Goal: Information Seeking & Learning: Learn about a topic

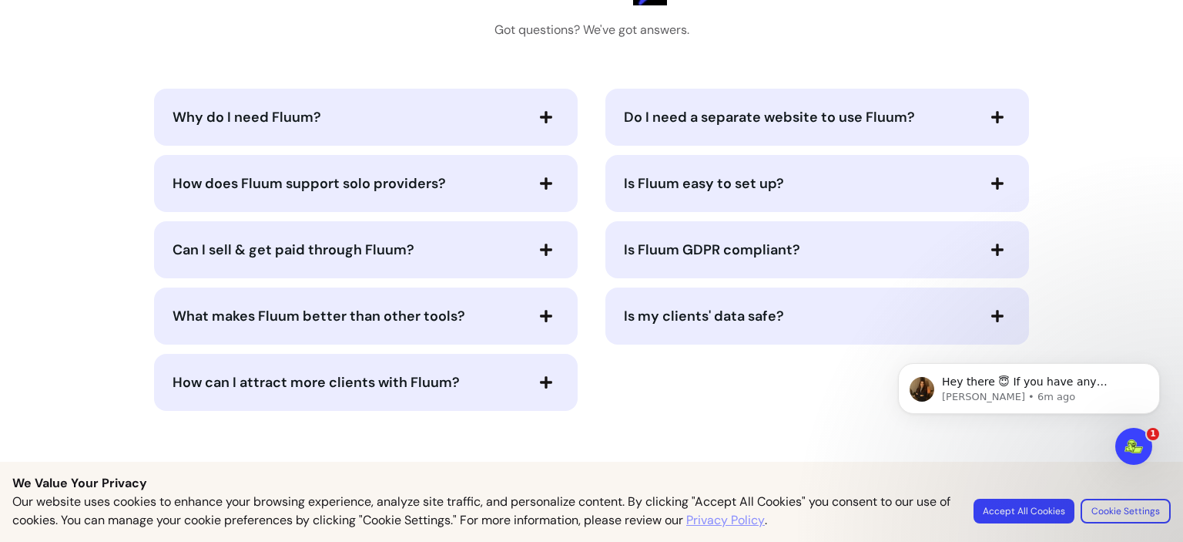
scroll to position [3134, 0]
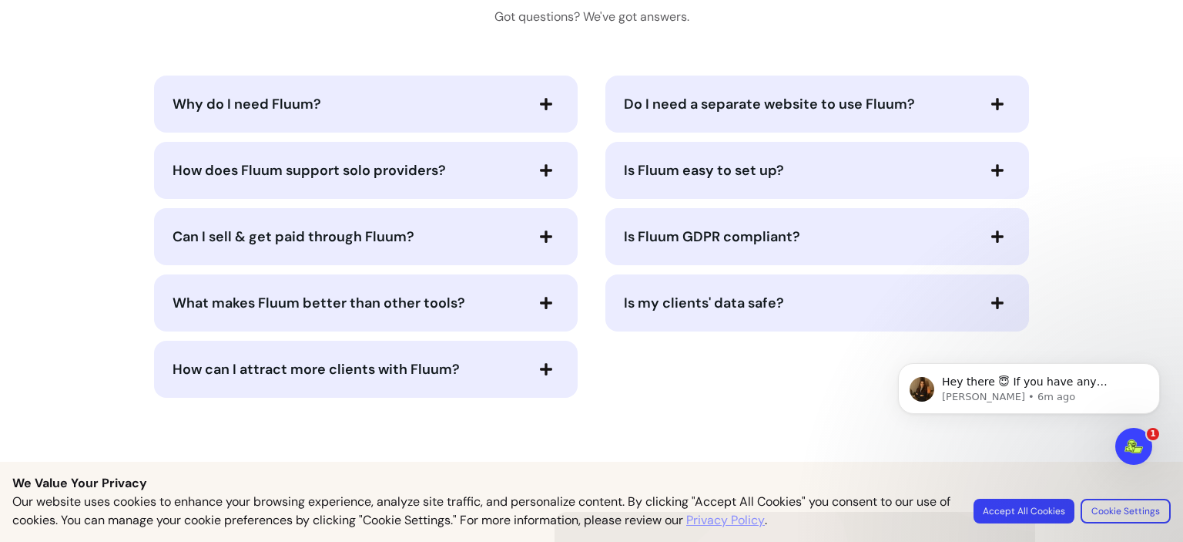
click at [545, 175] on icon "button" at bounding box center [546, 170] width 14 height 14
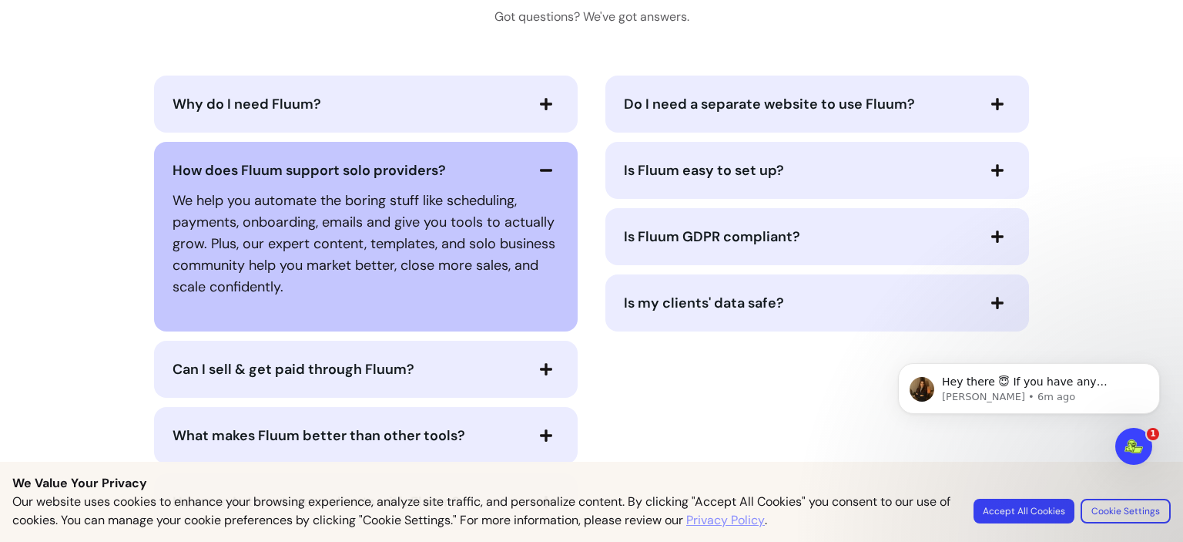
click at [545, 175] on icon "button" at bounding box center [546, 170] width 14 height 14
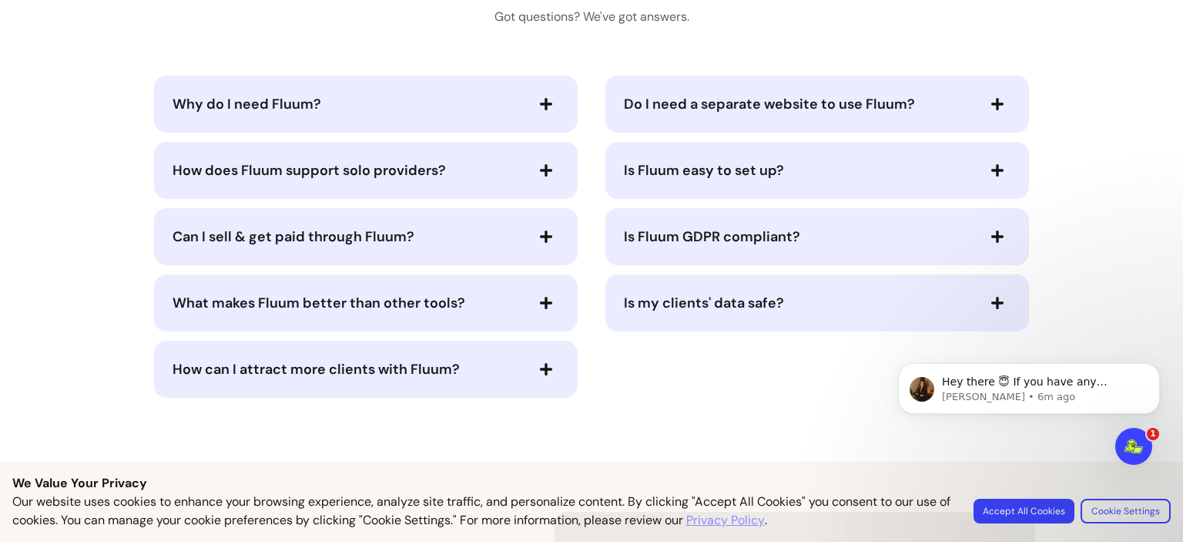
click at [539, 293] on span "button" at bounding box center [546, 303] width 26 height 26
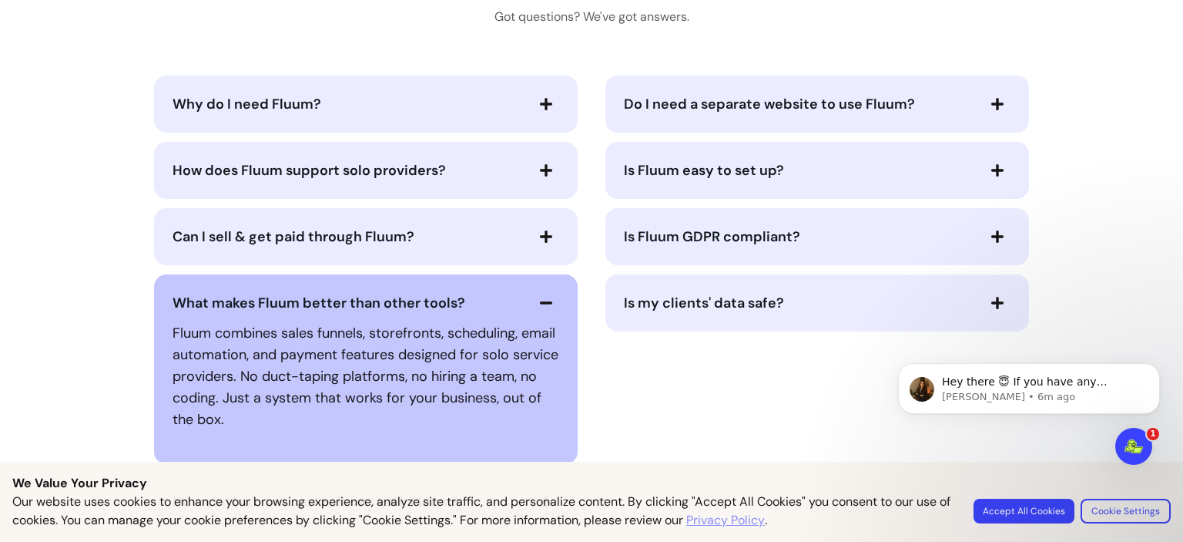
click at [548, 302] on span "button" at bounding box center [546, 303] width 26 height 26
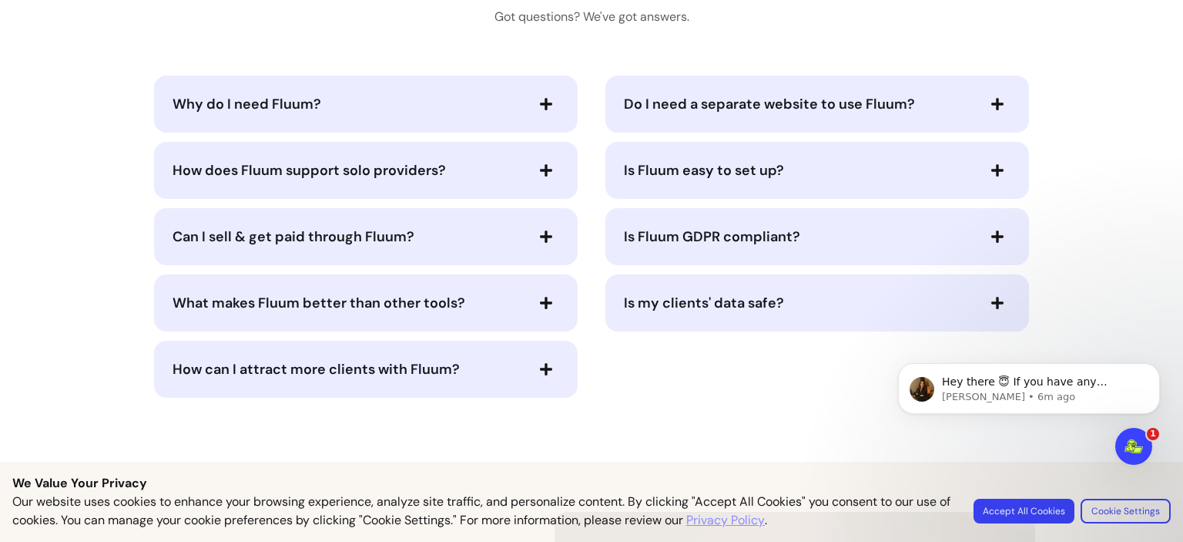
click at [542, 363] on icon "button" at bounding box center [546, 369] width 14 height 14
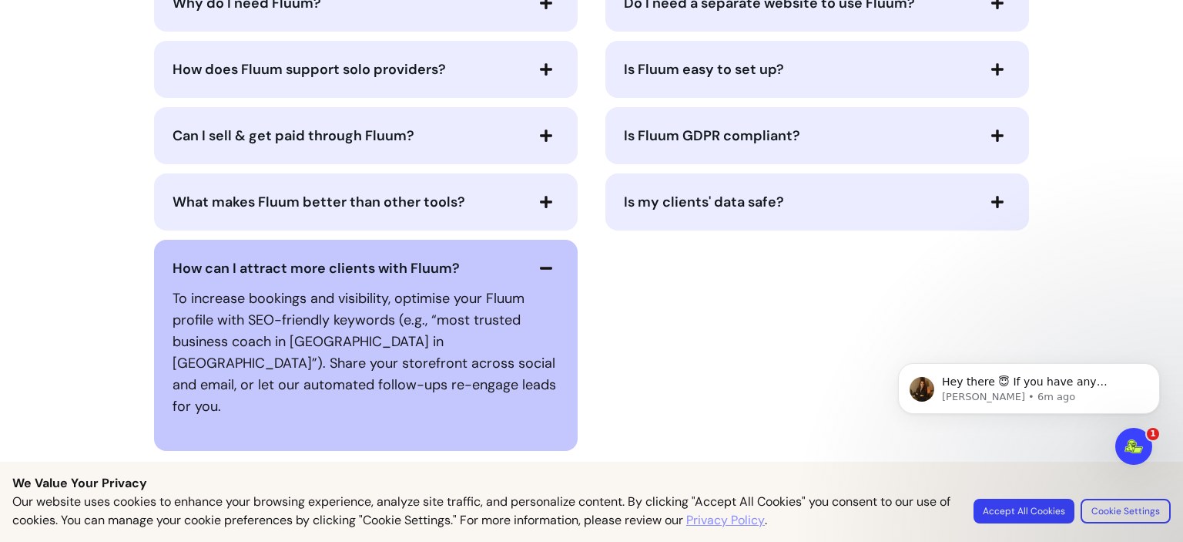
scroll to position [3236, 0]
click at [546, 264] on icon "button" at bounding box center [546, 267] width 14 height 14
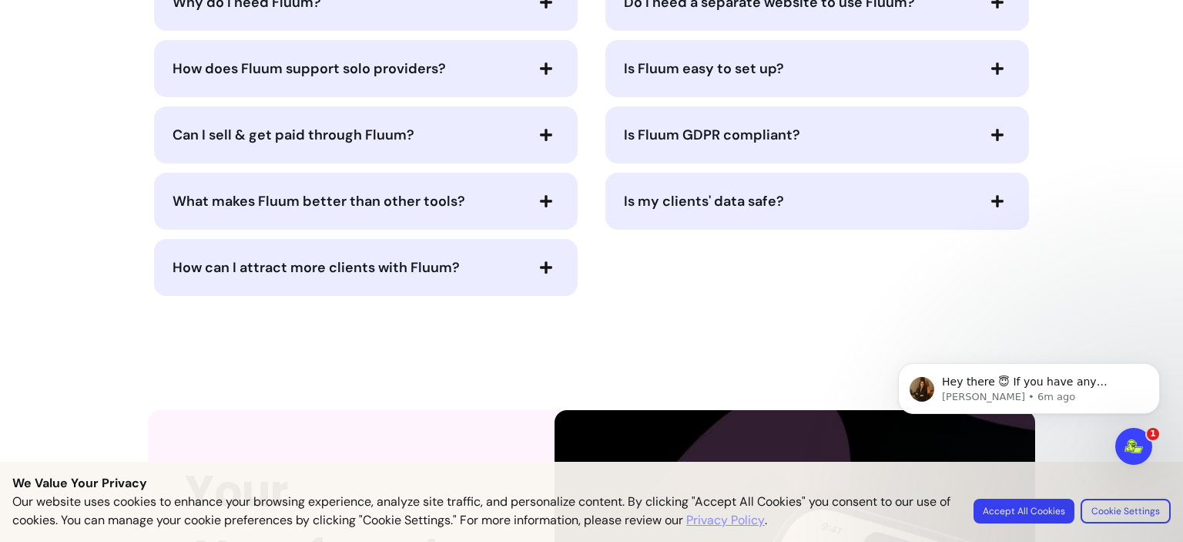
click at [1006, 206] on div "Is my clients' data safe?" at bounding box center [818, 201] width 424 height 57
click at [991, 196] on icon "button" at bounding box center [998, 201] width 14 height 14
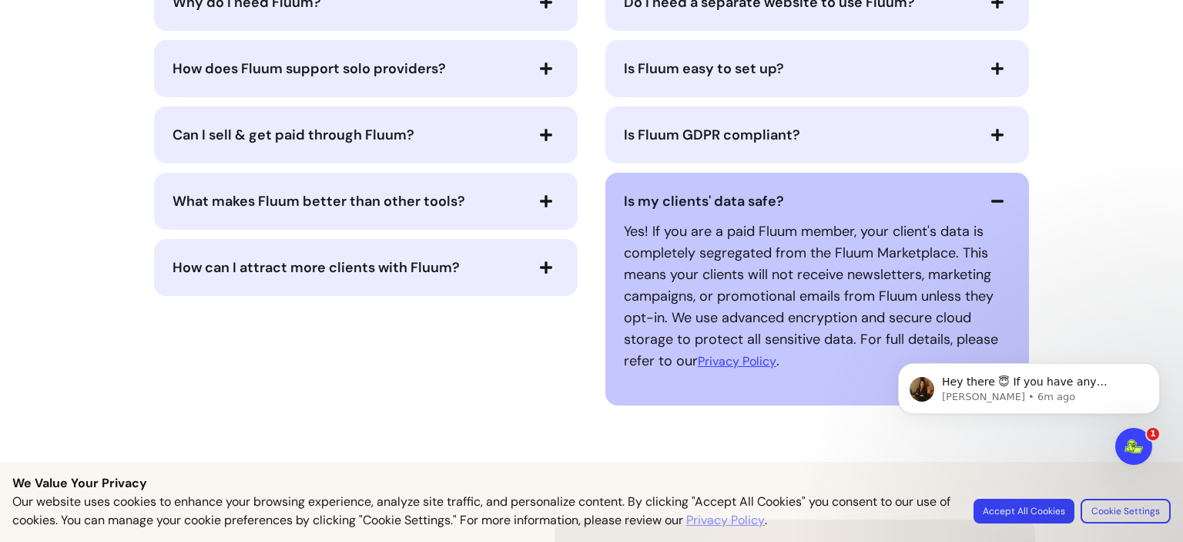
click at [991, 196] on icon "button" at bounding box center [998, 201] width 14 height 14
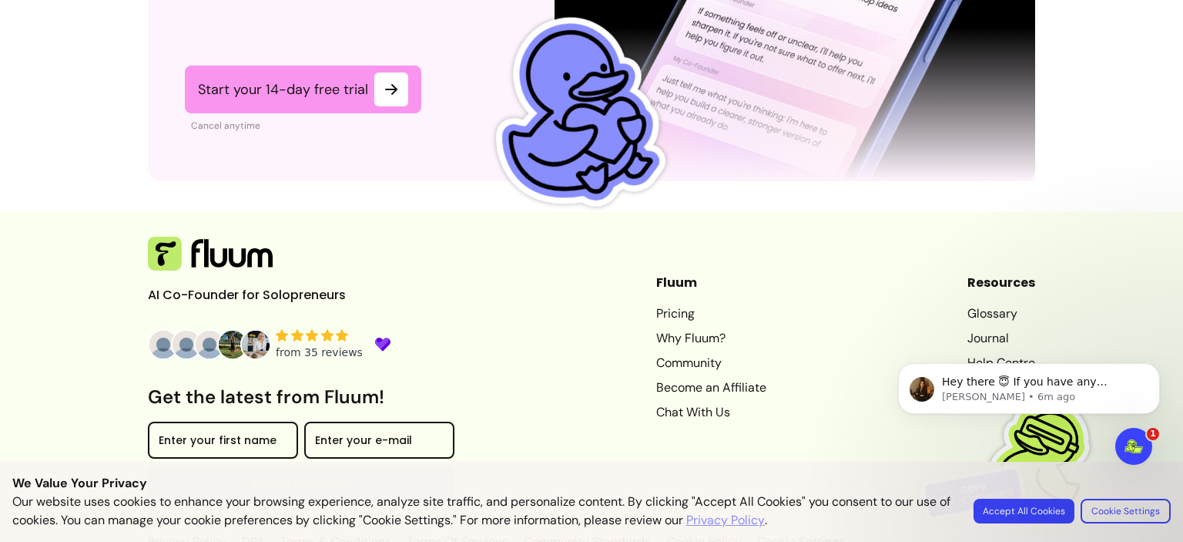
scroll to position [3995, 0]
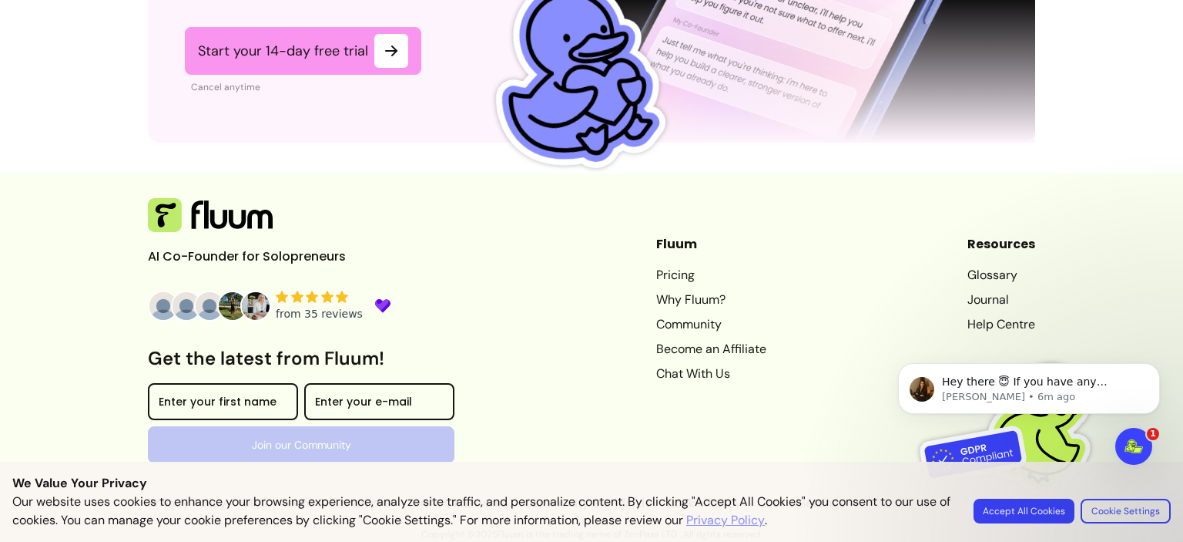
click at [656, 268] on link "Pricing" at bounding box center [711, 275] width 110 height 18
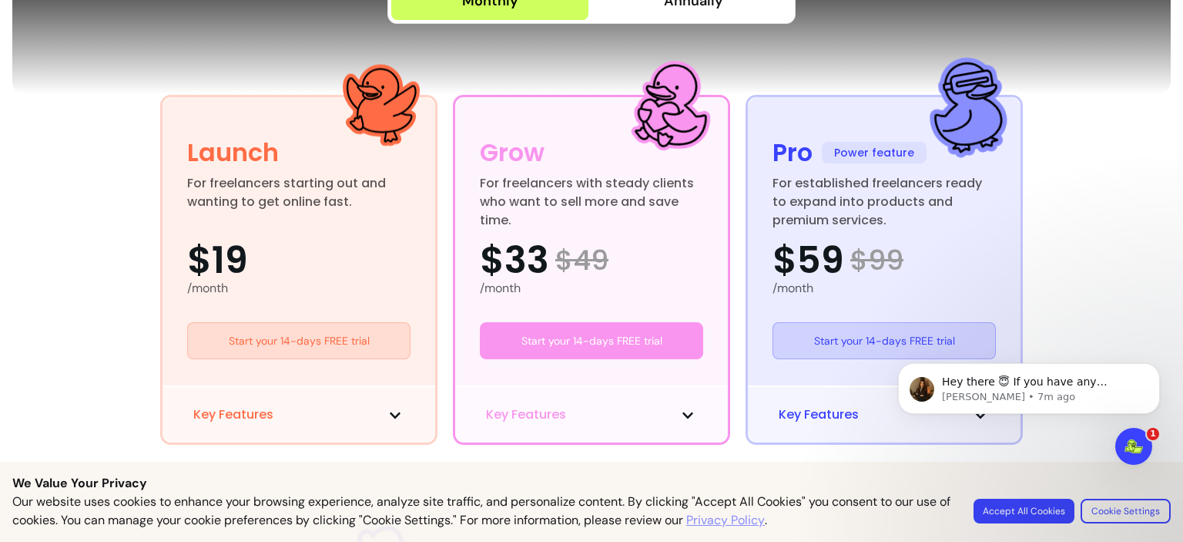
scroll to position [359, 0]
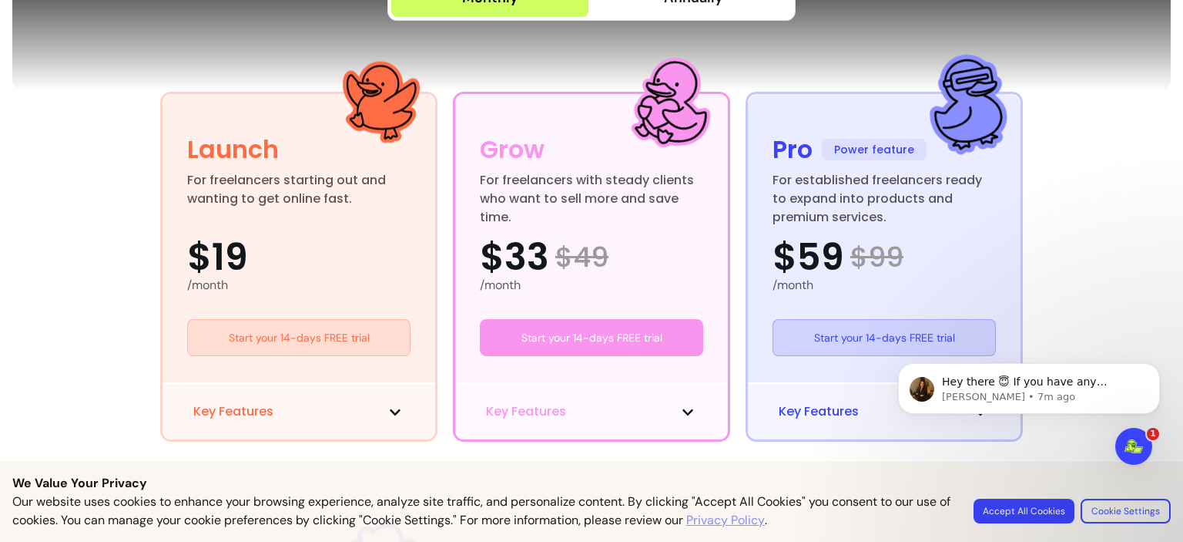
click at [401, 382] on div "Key Features" at bounding box center [299, 410] width 273 height 57
click at [390, 406] on icon at bounding box center [395, 412] width 12 height 12
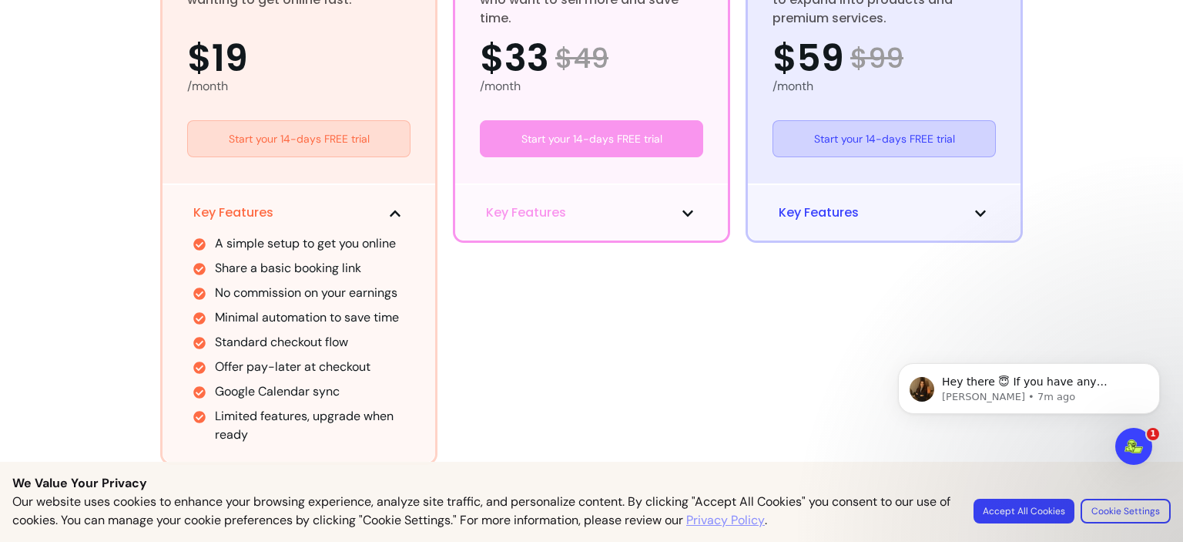
scroll to position [558, 0]
